Goal: Transaction & Acquisition: Purchase product/service

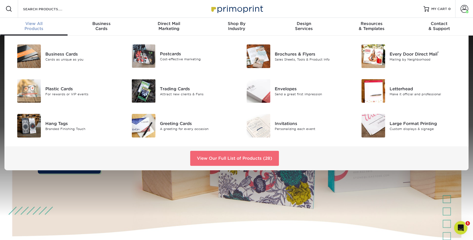
click at [235, 159] on link "View Our Full List of Products (28)" at bounding box center [234, 158] width 89 height 15
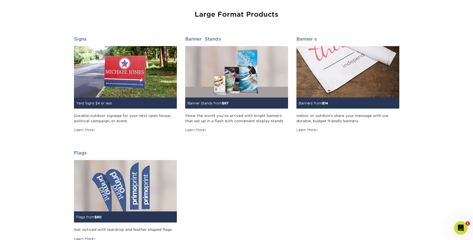
scroll to position [660, 0]
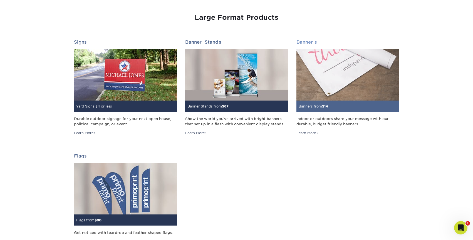
click at [312, 102] on div "Banners from $ 14" at bounding box center [347, 106] width 103 height 11
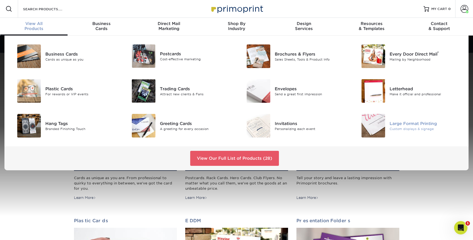
click at [391, 124] on div "Large Format Printing" at bounding box center [425, 123] width 72 height 6
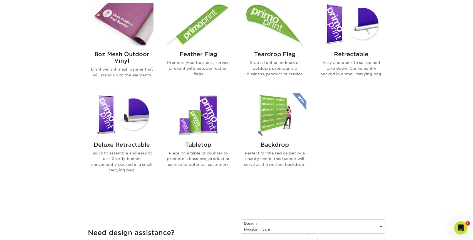
scroll to position [342, 0]
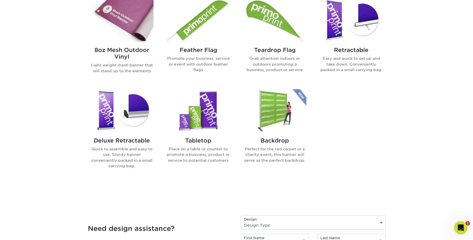
click at [139, 141] on h2 "Deluxe Retractable" at bounding box center [121, 140] width 63 height 7
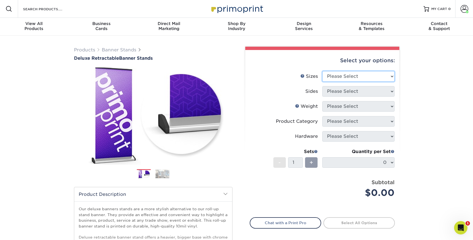
select select "33.00x80.00"
click option "33" x 80"" at bounding box center [0, 0] width 0 height 0
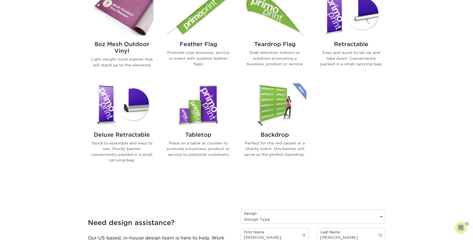
scroll to position [360, 0]
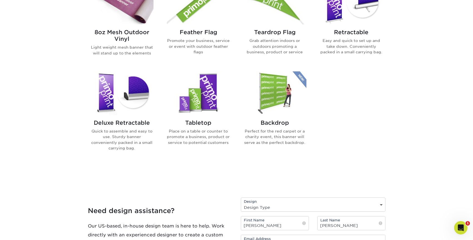
click at [205, 122] on h2 "Tabletop" at bounding box center [198, 123] width 63 height 7
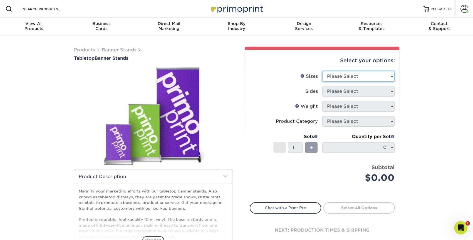
select select "15.75x32.00"
click option "15.75" x 32"" at bounding box center [0, 0] width 0 height 0
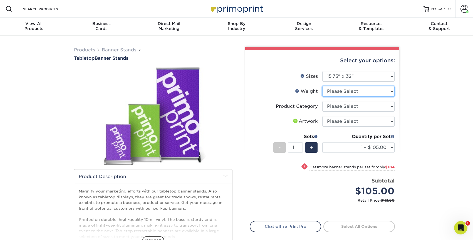
select select "10MILINDOOR"
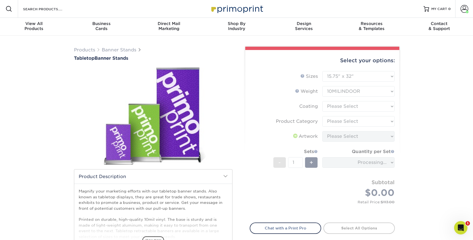
click at [342, 106] on form "Sizes Help Sizes Please Select 8.25" x 12" 11" x 17" 15.75" x 32"" at bounding box center [322, 143] width 145 height 145
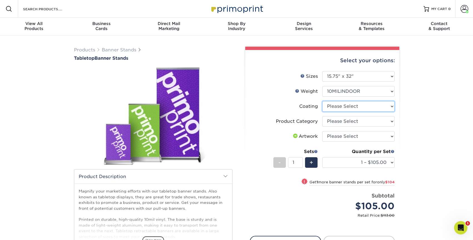
select select "3e7618de-abca-4bda-9f97-8b9129e913d8"
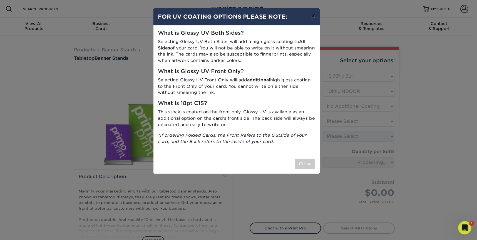
click at [313, 16] on button "×" at bounding box center [313, 16] width 13 height 16
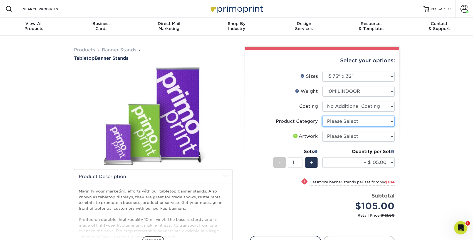
select select "b0e3af40-0f6d-42a1-a58f-50af6eb89cf4"
click option "Tabletop Displays" at bounding box center [0, 0] width 0 height 0
select select "8.25x12.00"
click option "8.25" x 12"" at bounding box center [0, 0] width 0 height 0
select select "-1"
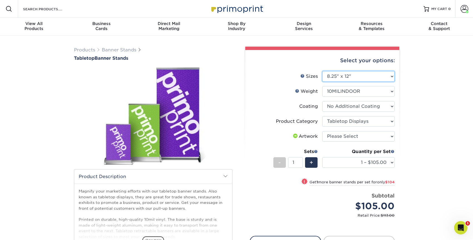
select select "-1"
